Goal: Task Accomplishment & Management: Use online tool/utility

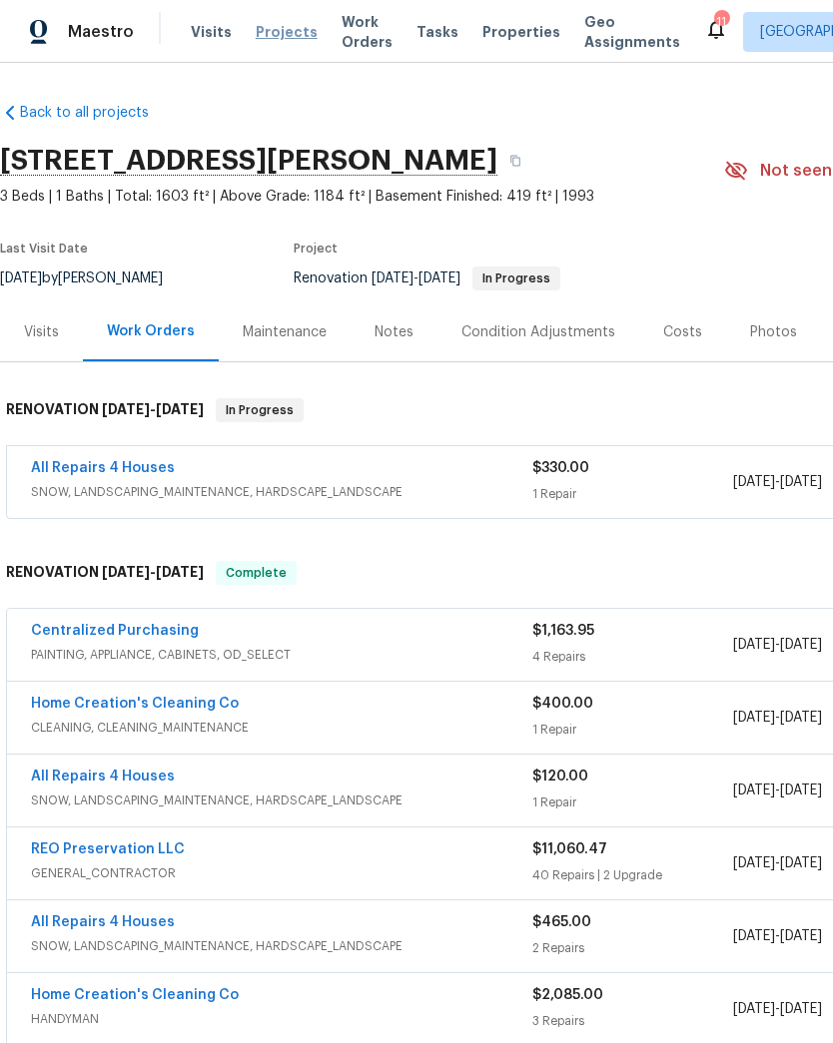
click at [292, 41] on span "Projects" at bounding box center [287, 32] width 62 height 20
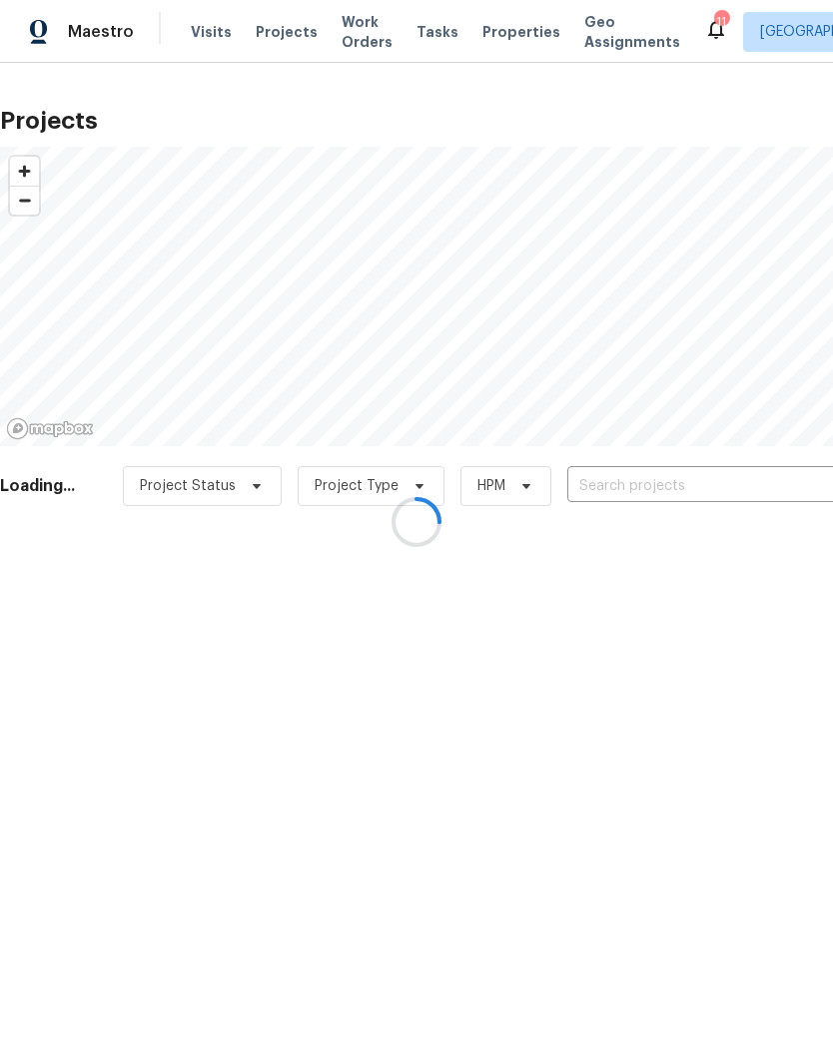
click at [679, 487] on div at bounding box center [416, 521] width 833 height 1043
click at [705, 485] on div at bounding box center [416, 521] width 833 height 1043
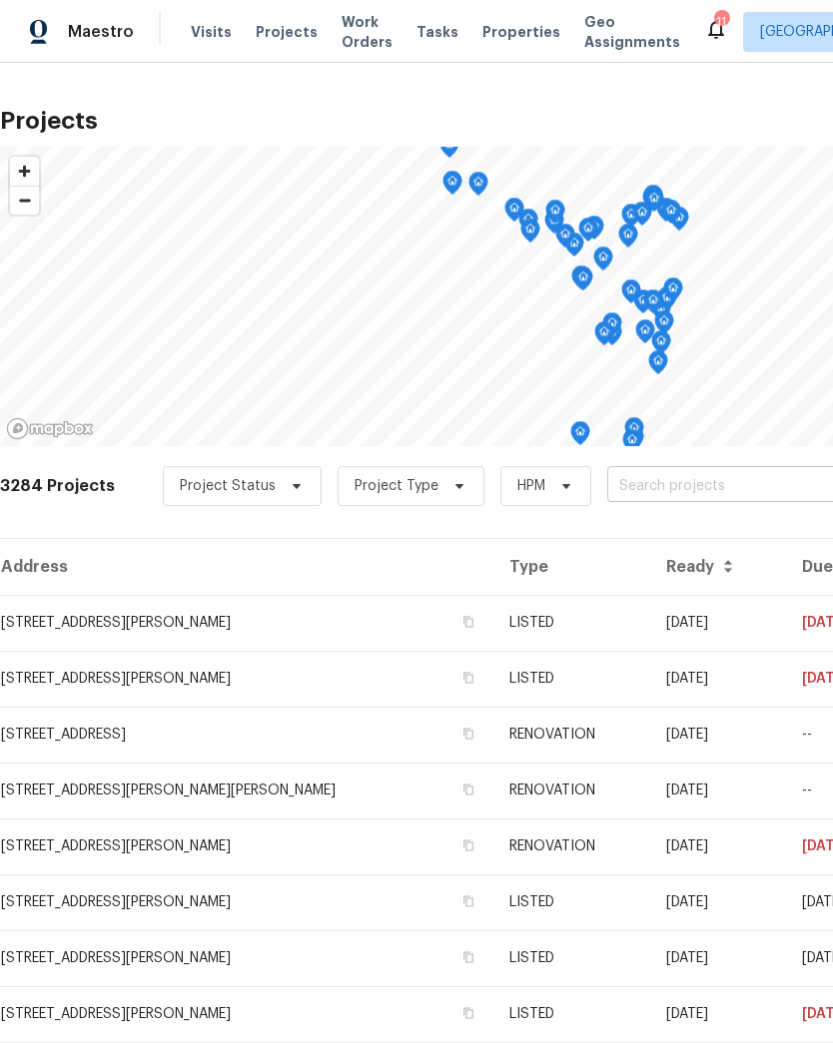
click at [685, 479] on input "text" at bounding box center [721, 486] width 229 height 31
type input "417 dove"
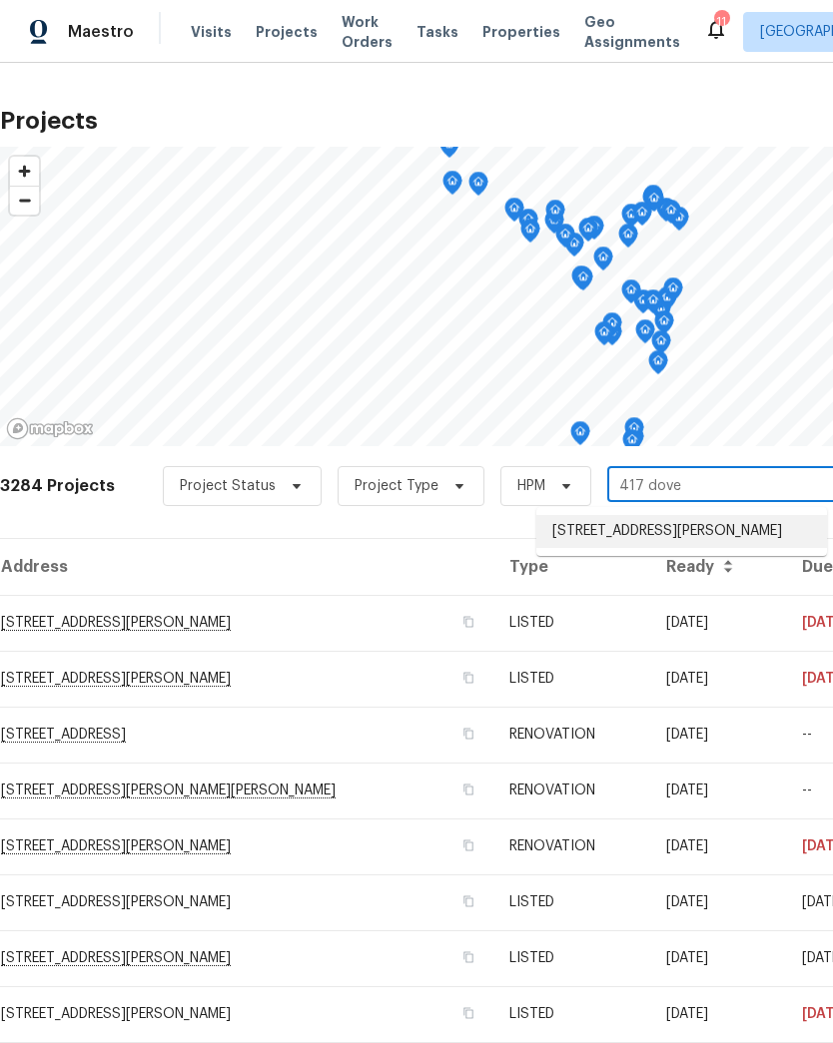
click at [703, 528] on li "[STREET_ADDRESS][PERSON_NAME]" at bounding box center [681, 531] width 291 height 33
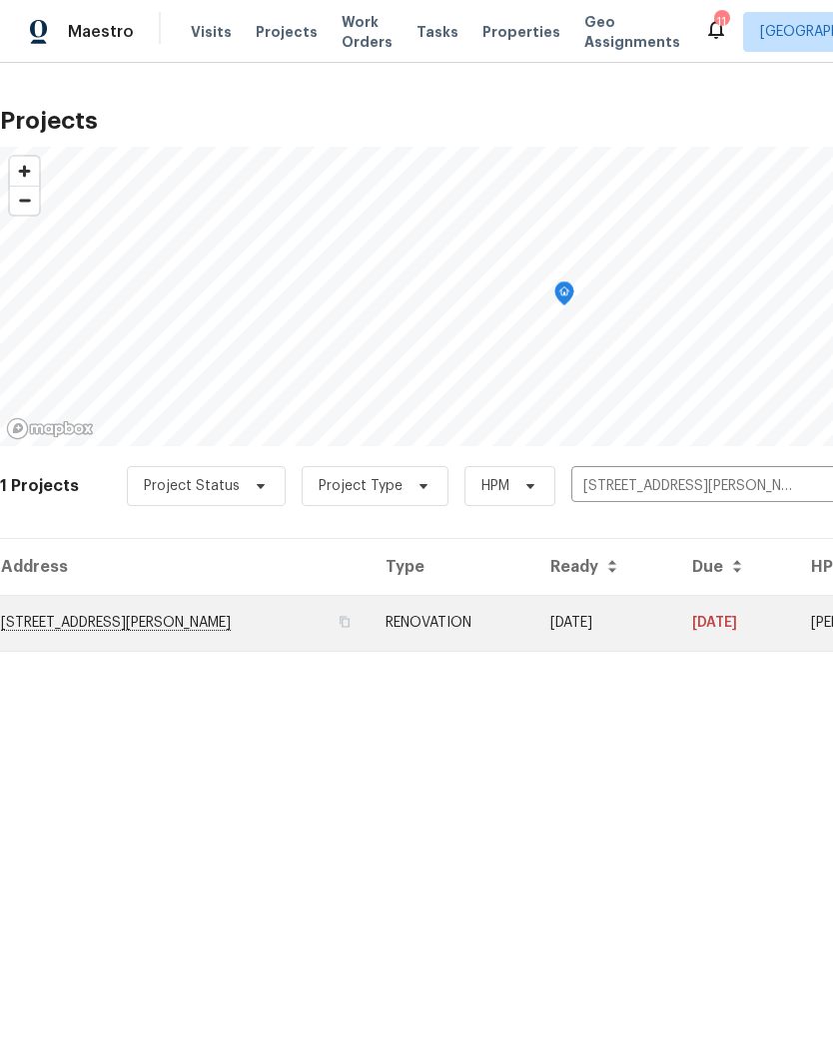
click at [218, 611] on td "[STREET_ADDRESS][PERSON_NAME]" at bounding box center [184, 623] width 369 height 56
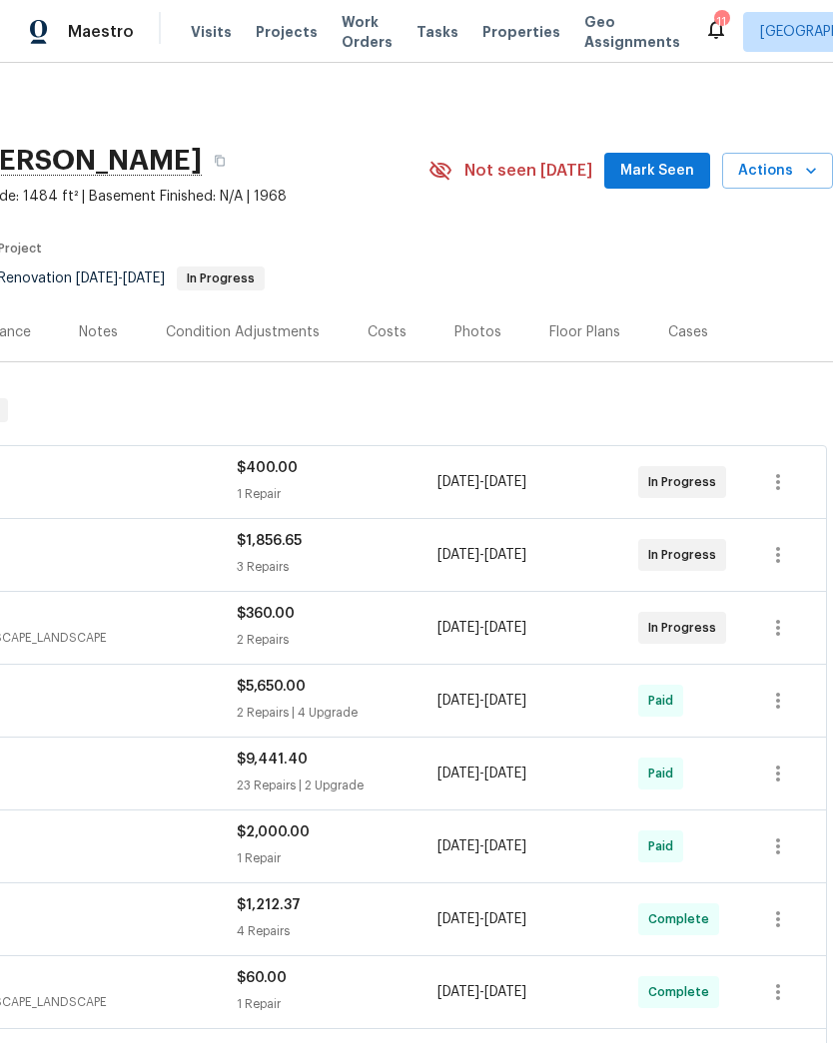
scroll to position [0, 296]
click at [797, 178] on span "Actions" at bounding box center [777, 171] width 79 height 25
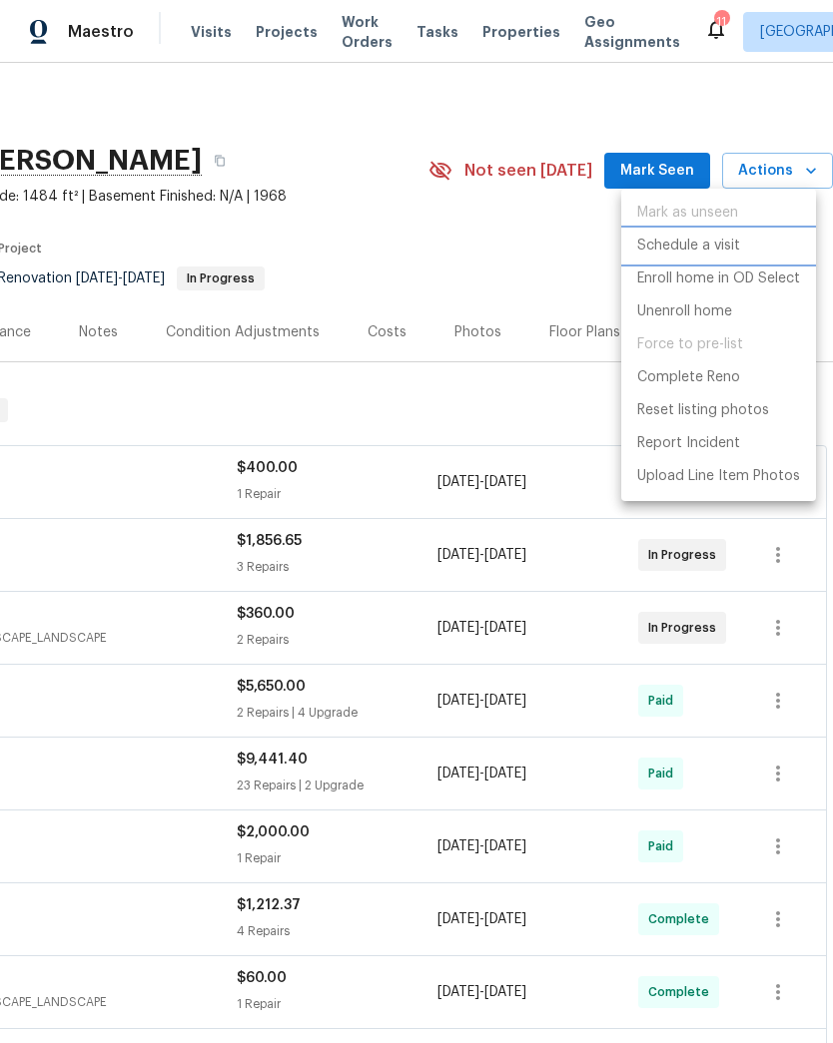
click at [713, 251] on p "Schedule a visit" at bounding box center [688, 246] width 103 height 21
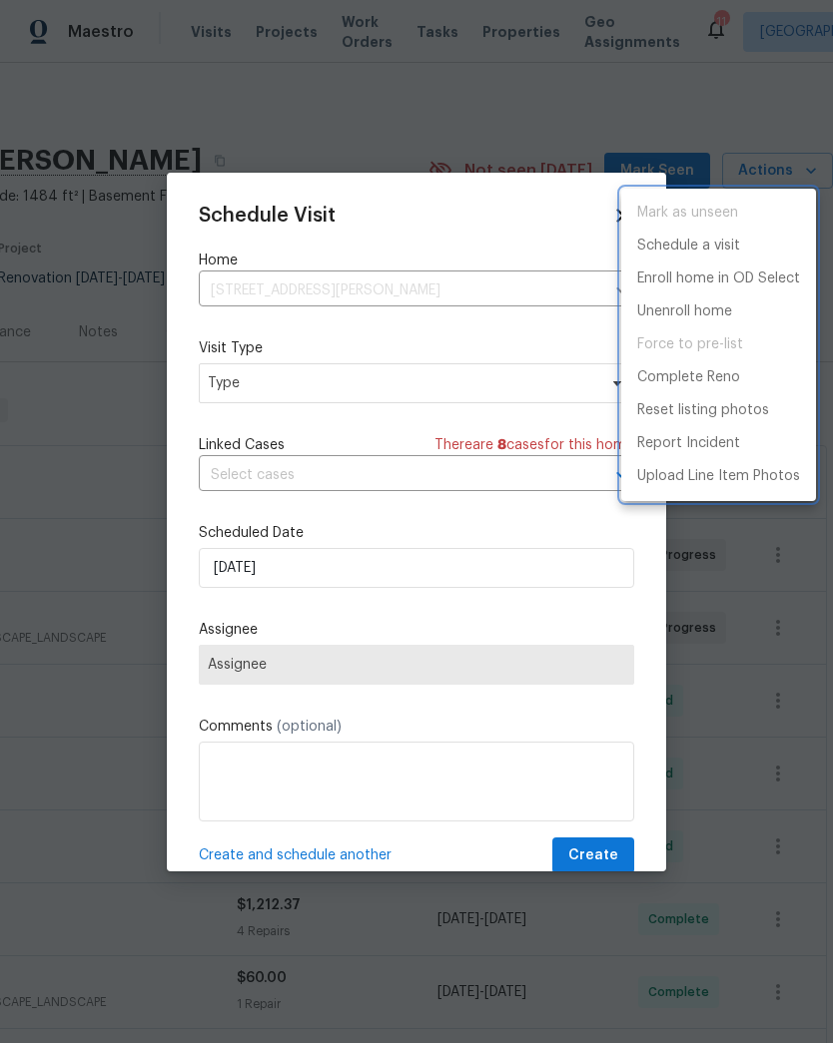
click at [320, 672] on div at bounding box center [416, 521] width 833 height 1043
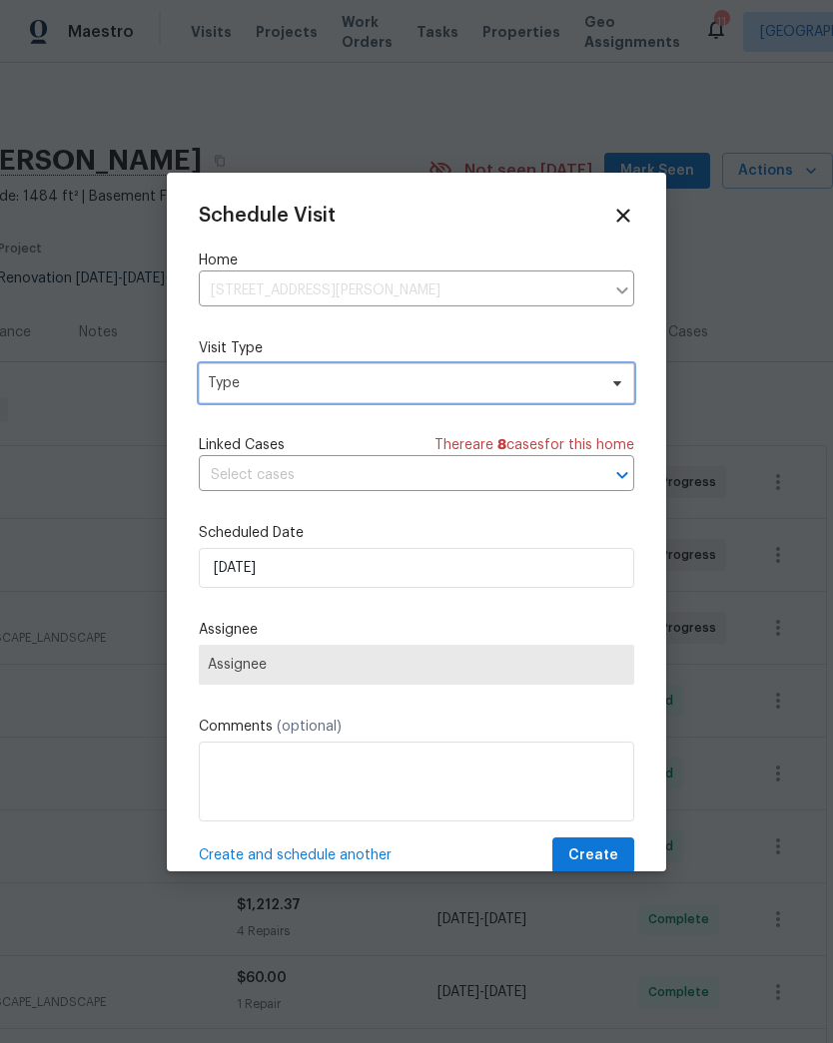
click at [303, 380] on span "Type" at bounding box center [402, 383] width 388 height 20
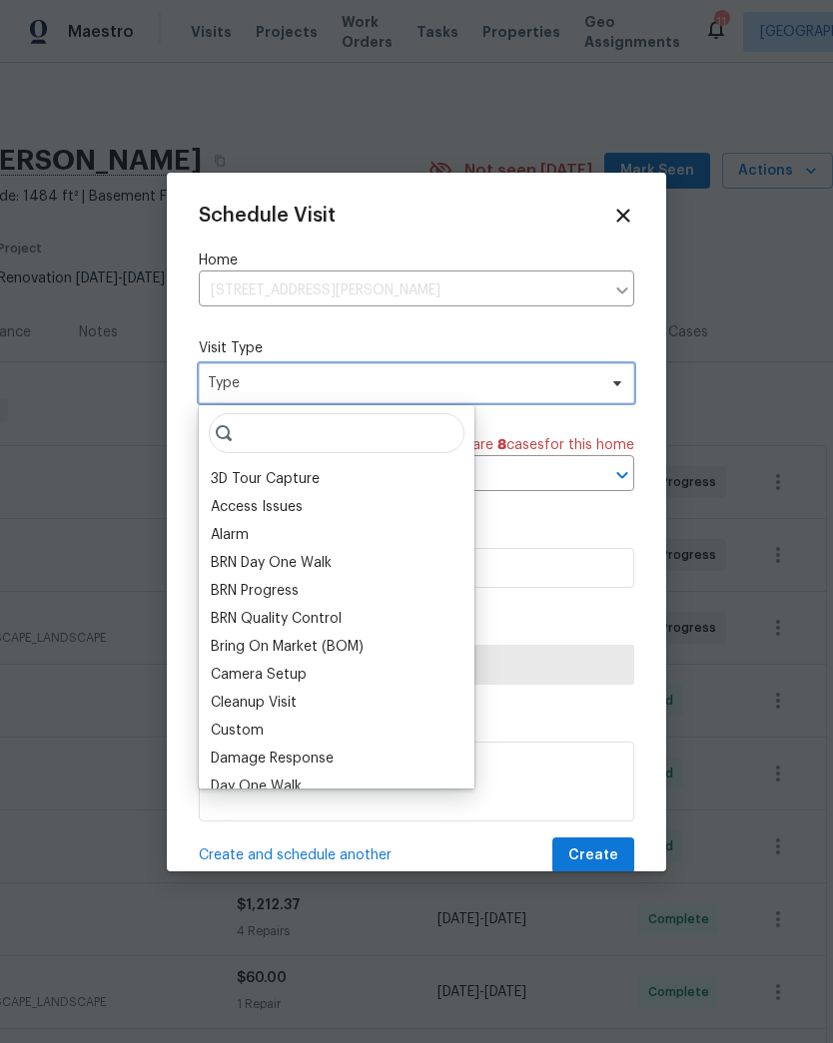
click at [315, 385] on span "Type" at bounding box center [402, 383] width 388 height 20
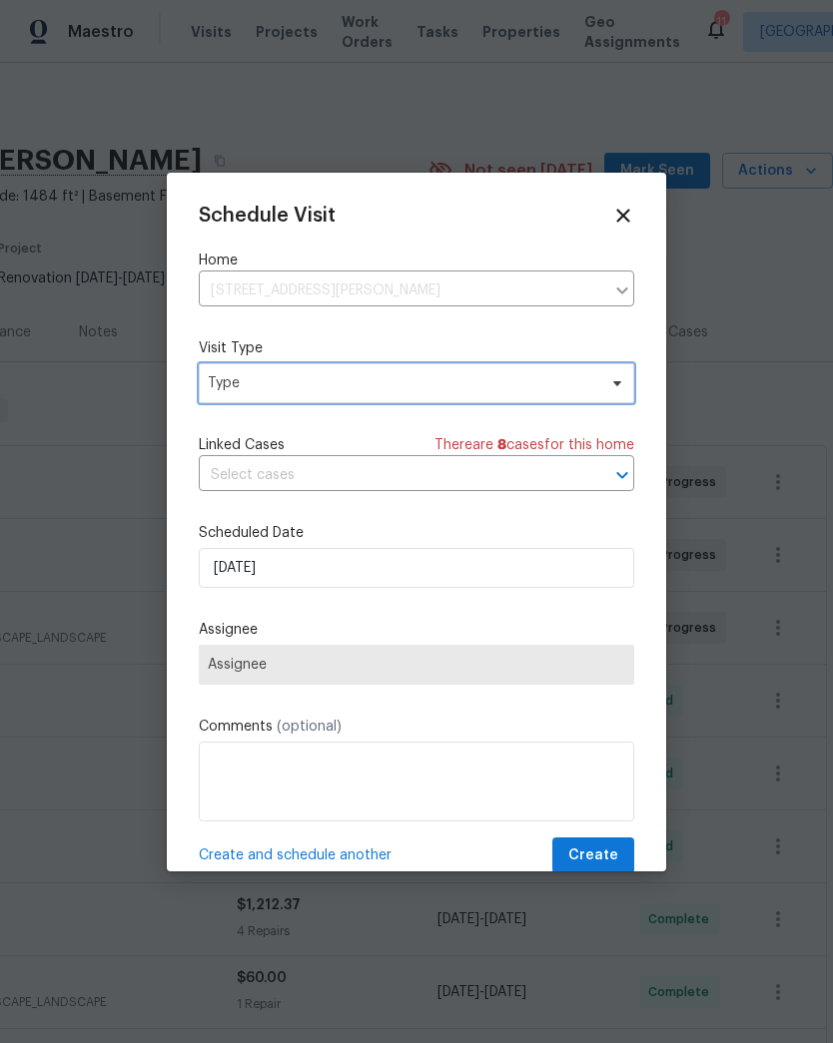
click at [314, 392] on span "Type" at bounding box center [402, 383] width 388 height 20
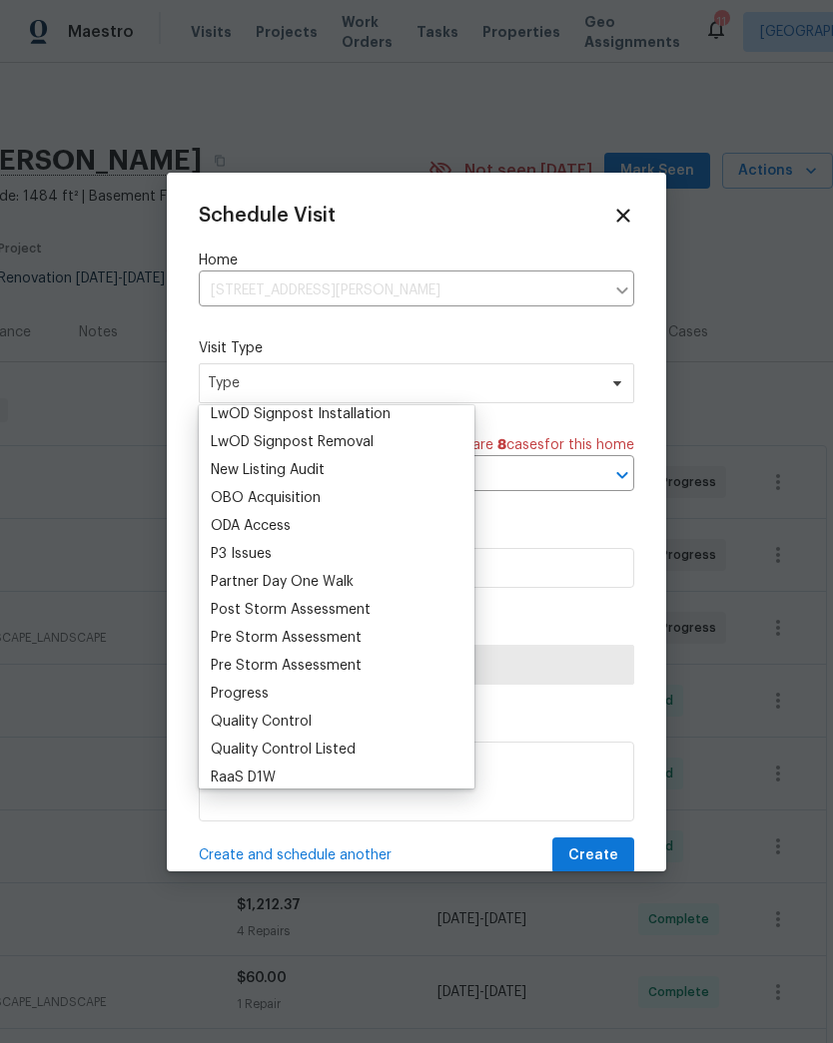
scroll to position [1080, 0]
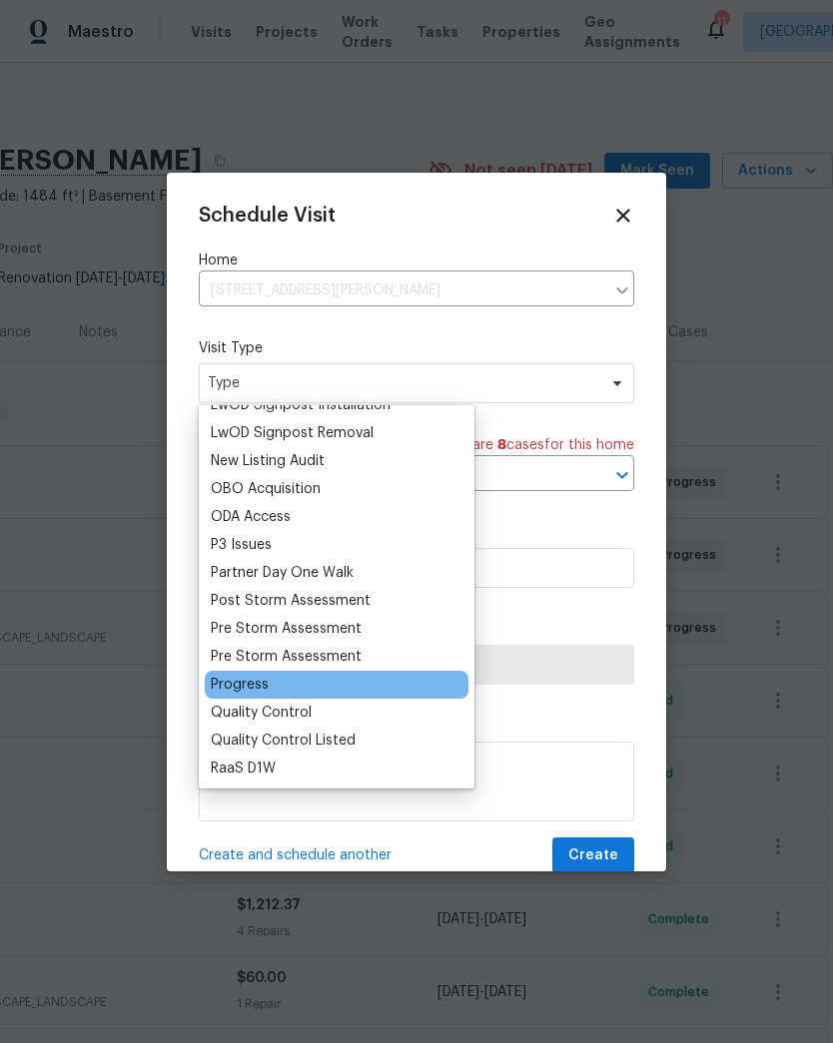
click at [265, 687] on div "Progress" at bounding box center [240, 685] width 58 height 20
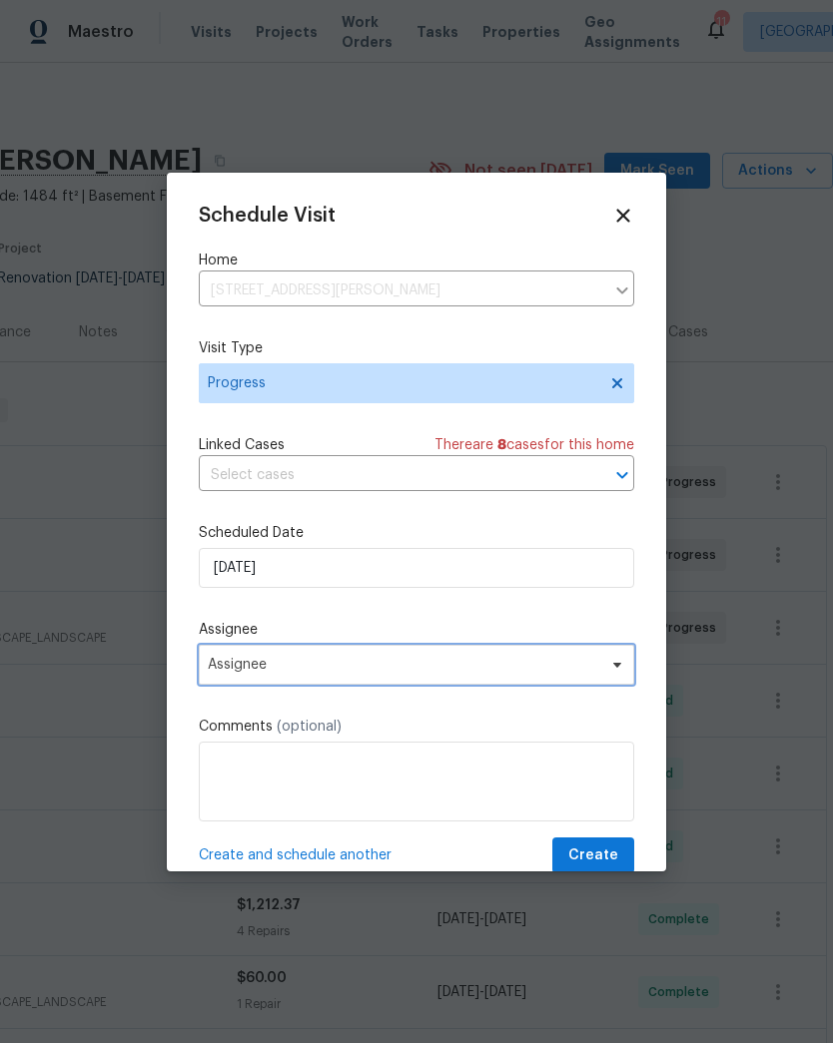
click at [292, 672] on span "Assignee" at bounding box center [403, 665] width 391 height 16
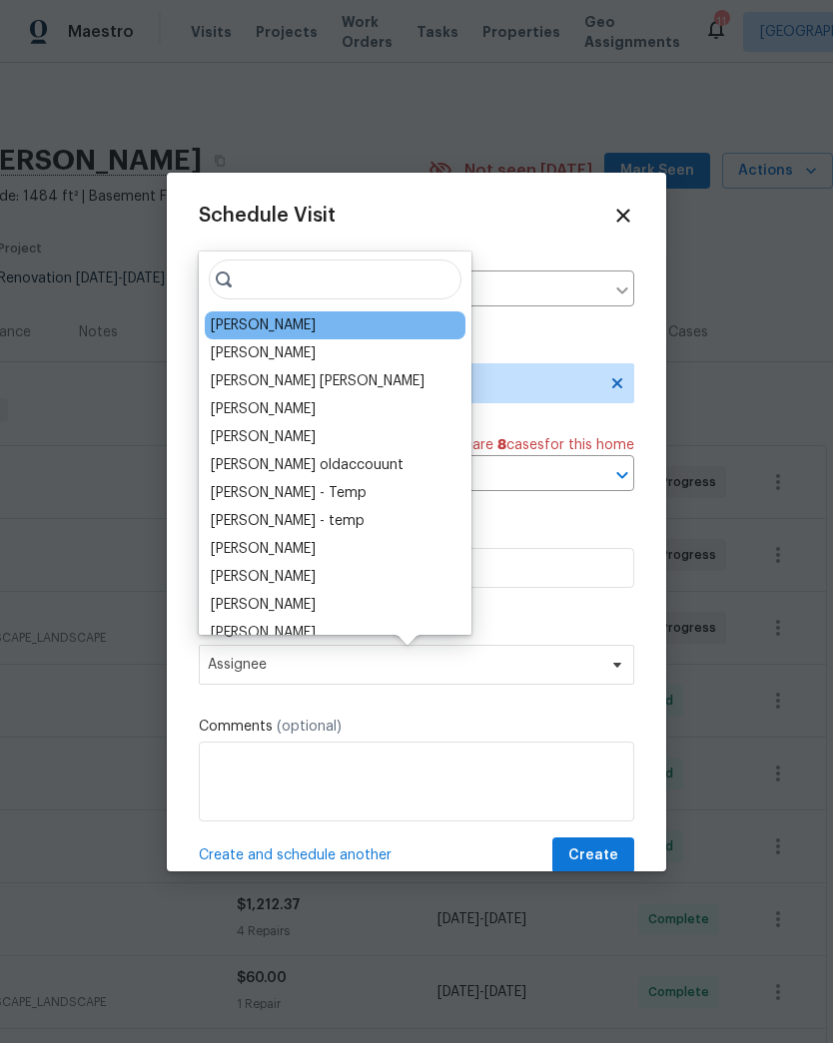
click at [259, 316] on div "[PERSON_NAME]" at bounding box center [263, 325] width 105 height 20
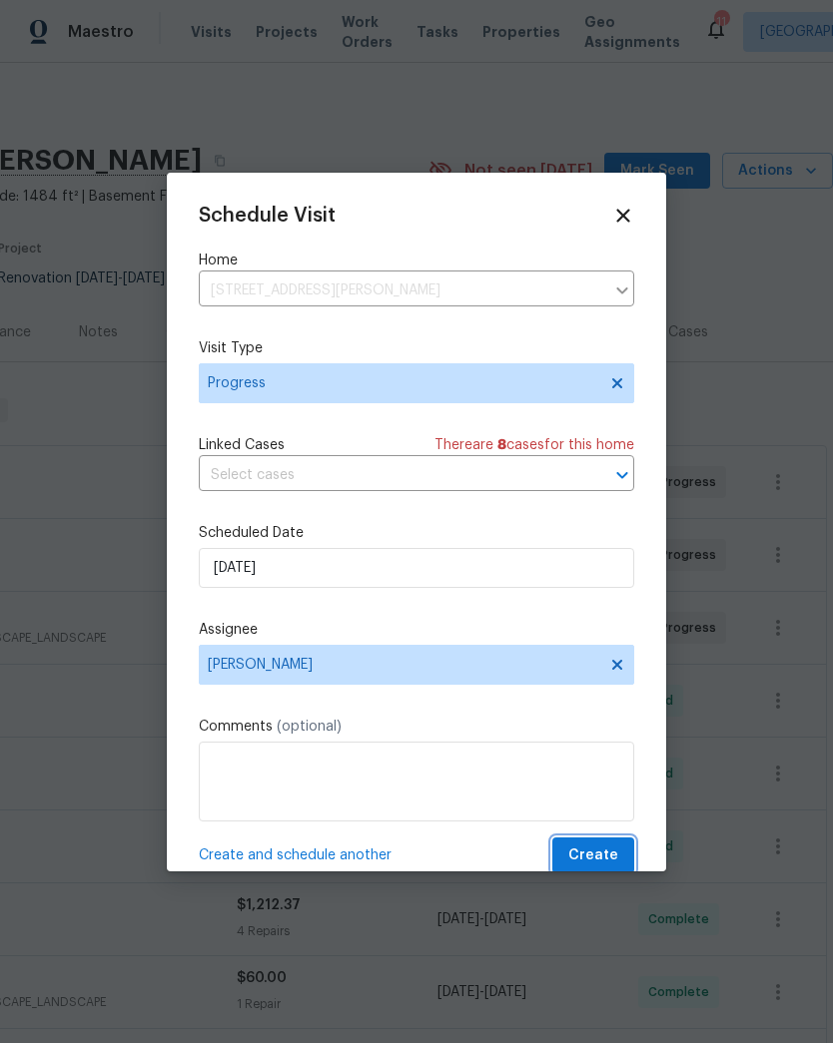
click at [597, 858] on span "Create" at bounding box center [593, 856] width 50 height 25
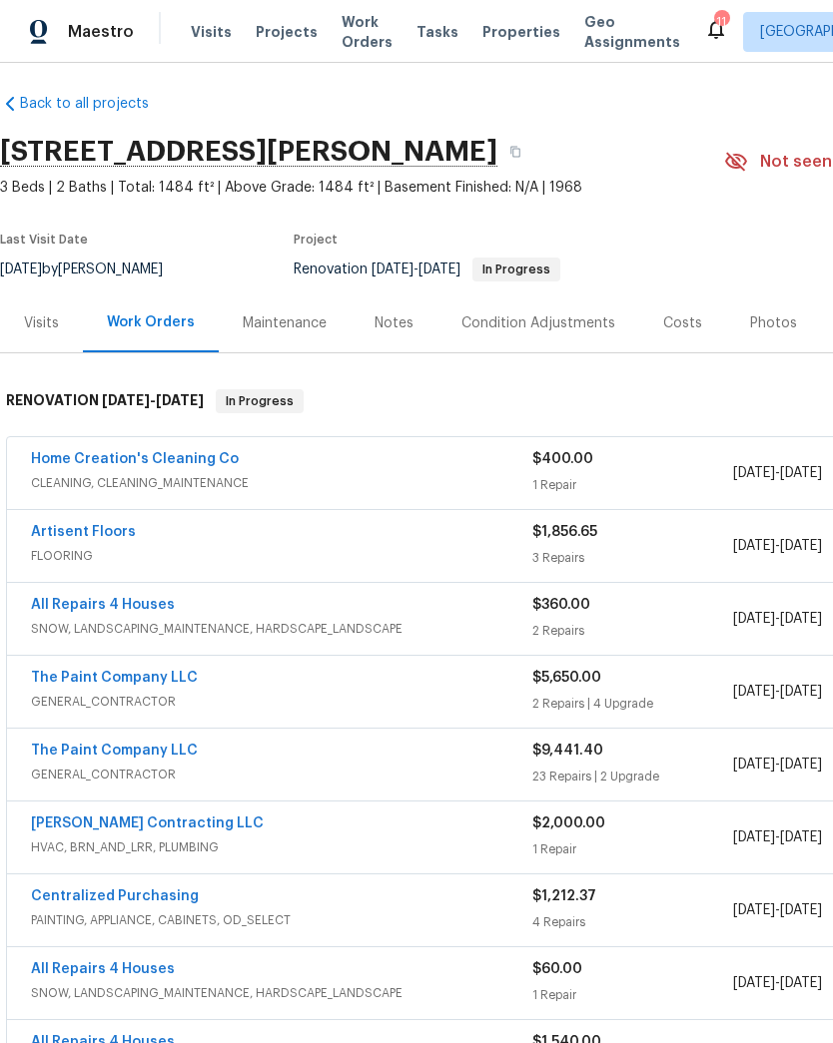
scroll to position [9, 0]
